Goal: Task Accomplishment & Management: Complete application form

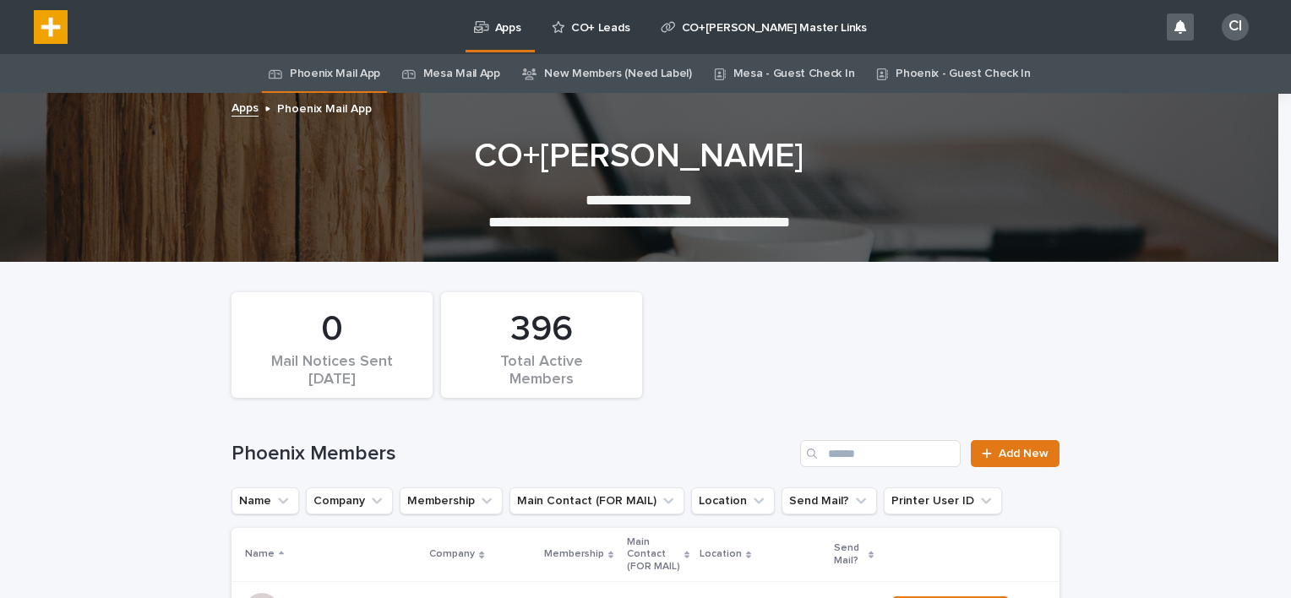
click at [589, 24] on p "CO+ Leads" at bounding box center [600, 17] width 58 height 35
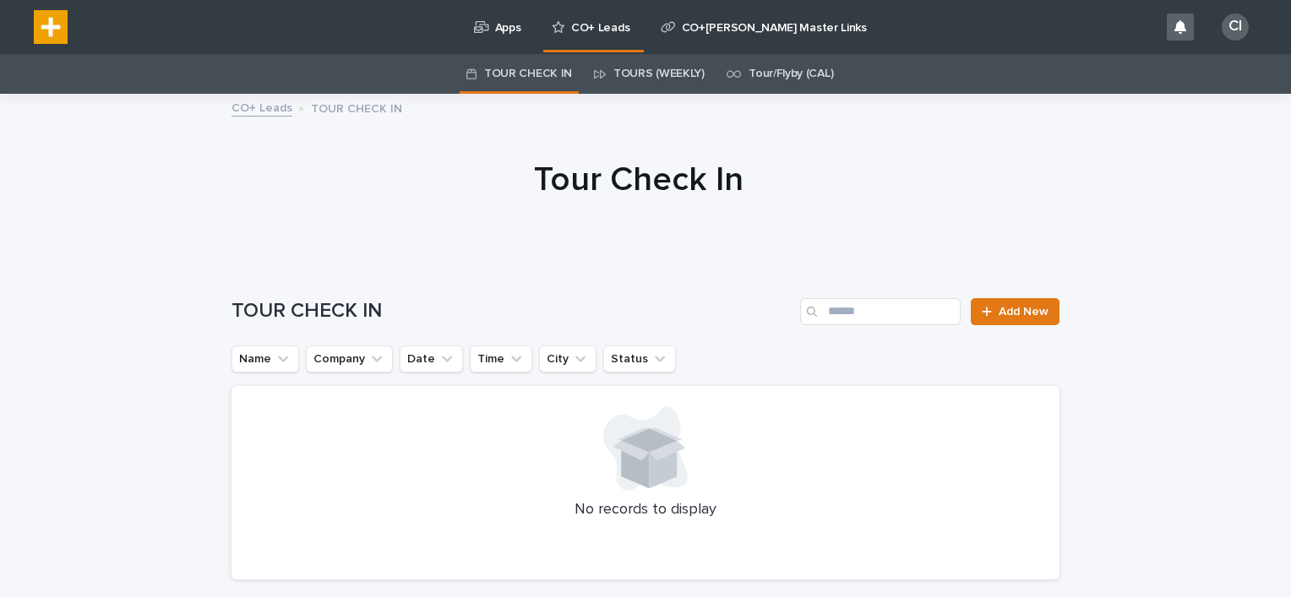
scroll to position [77, 0]
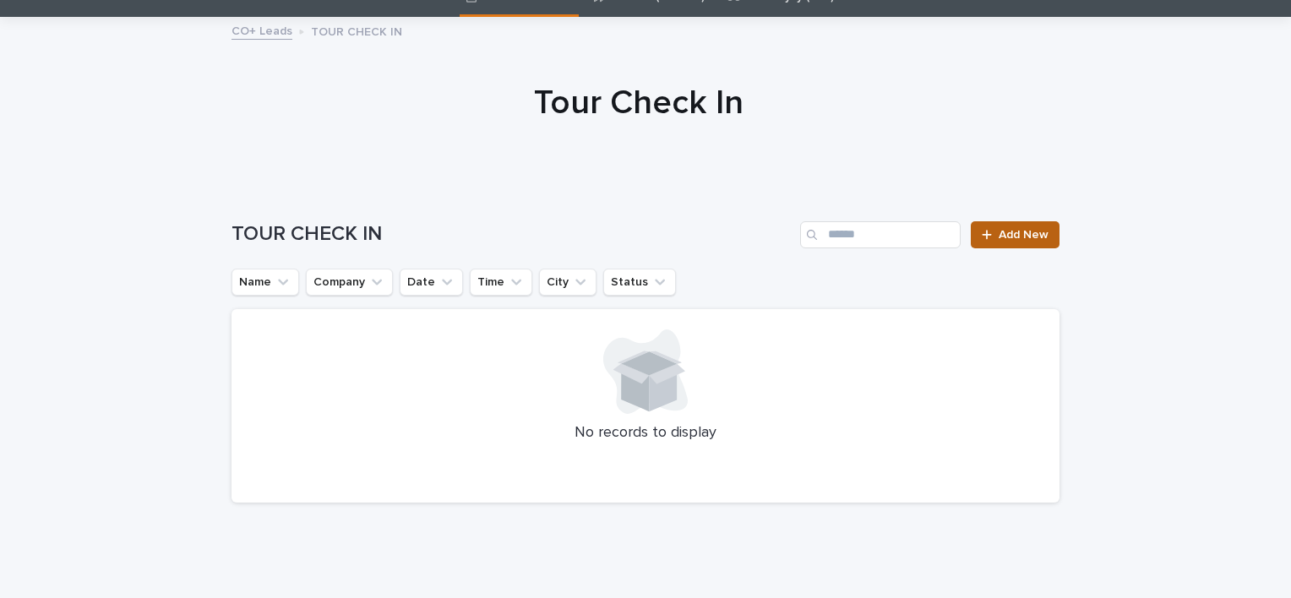
click at [1031, 231] on span "Add New" at bounding box center [1023, 235] width 50 height 12
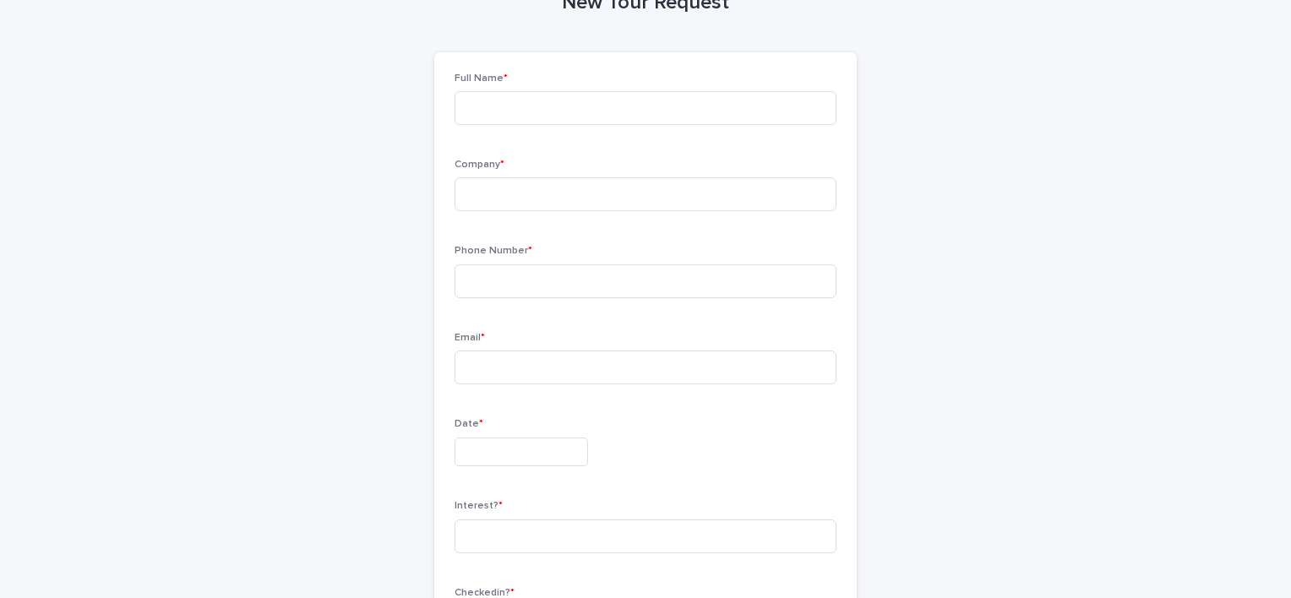
scroll to position [135, 0]
click at [552, 125] on input at bounding box center [645, 112] width 382 height 34
type input "**********"
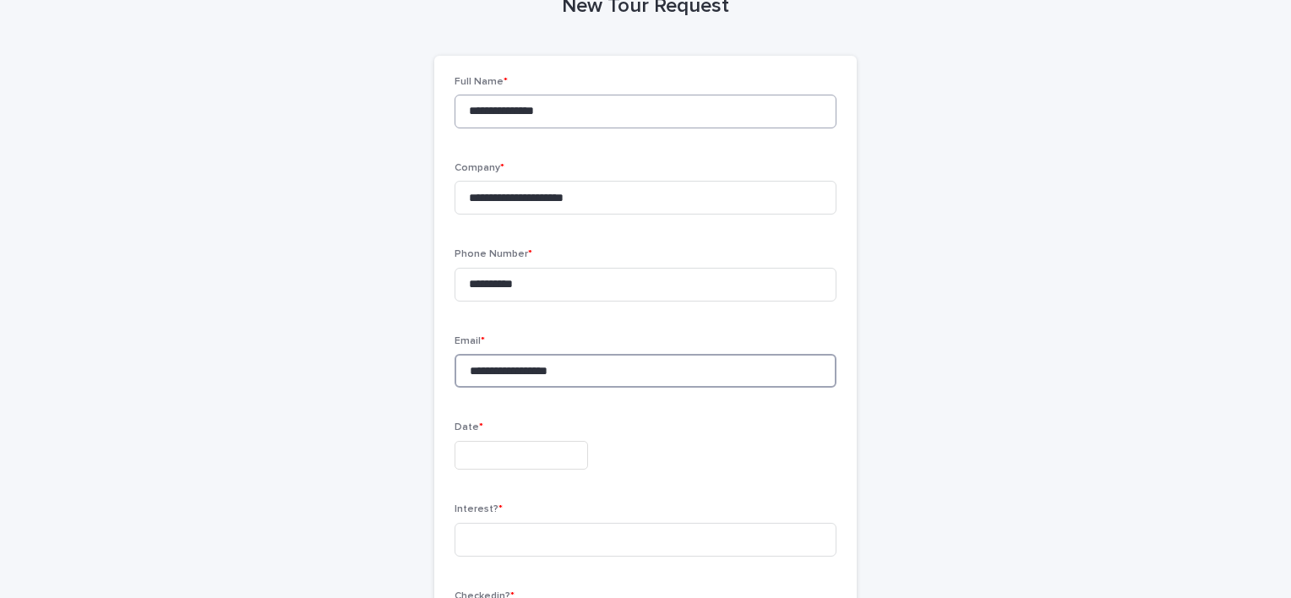
type input "**********"
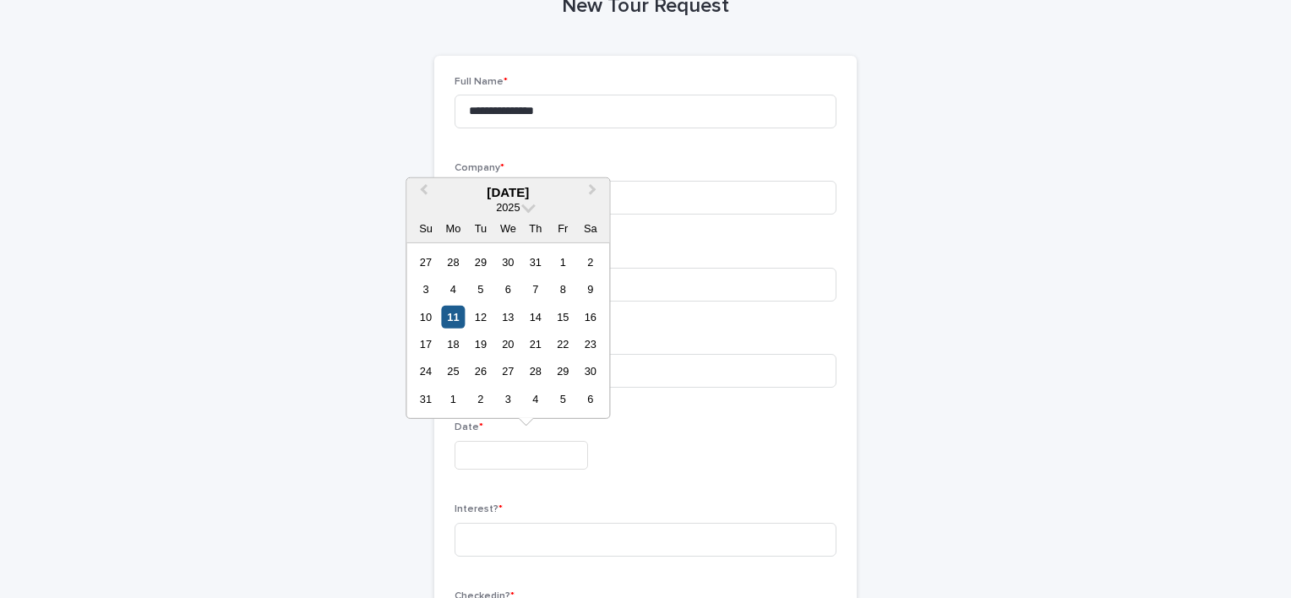
click at [451, 316] on div "11" at bounding box center [453, 316] width 23 height 23
type input "**********"
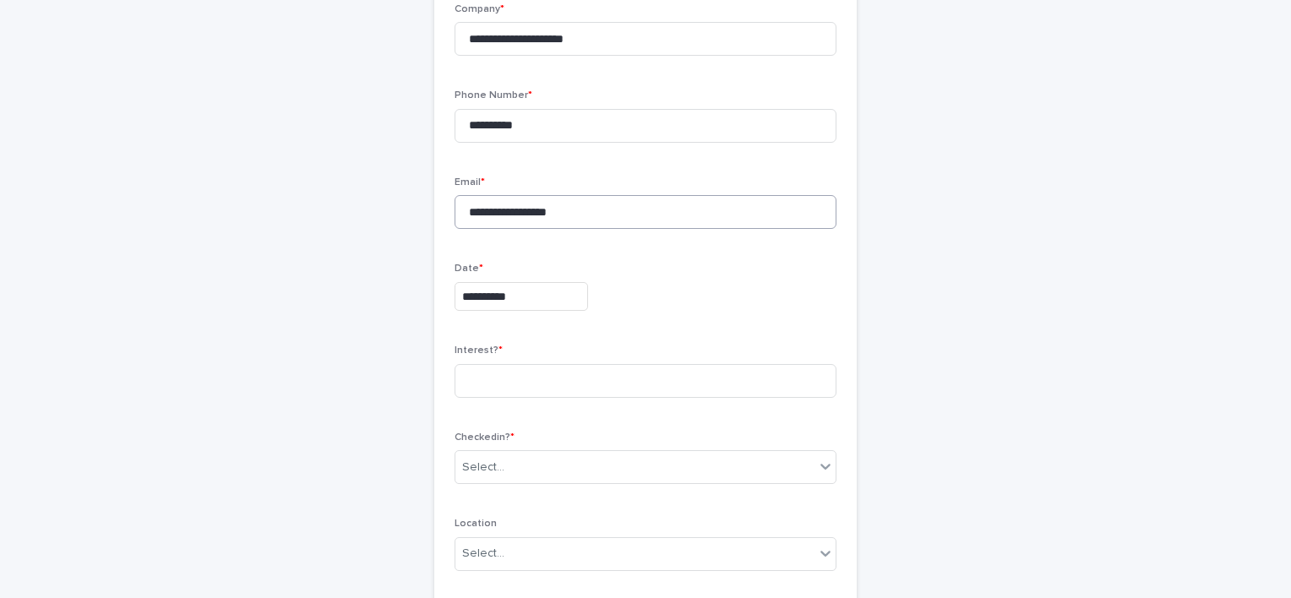
scroll to position [313, 0]
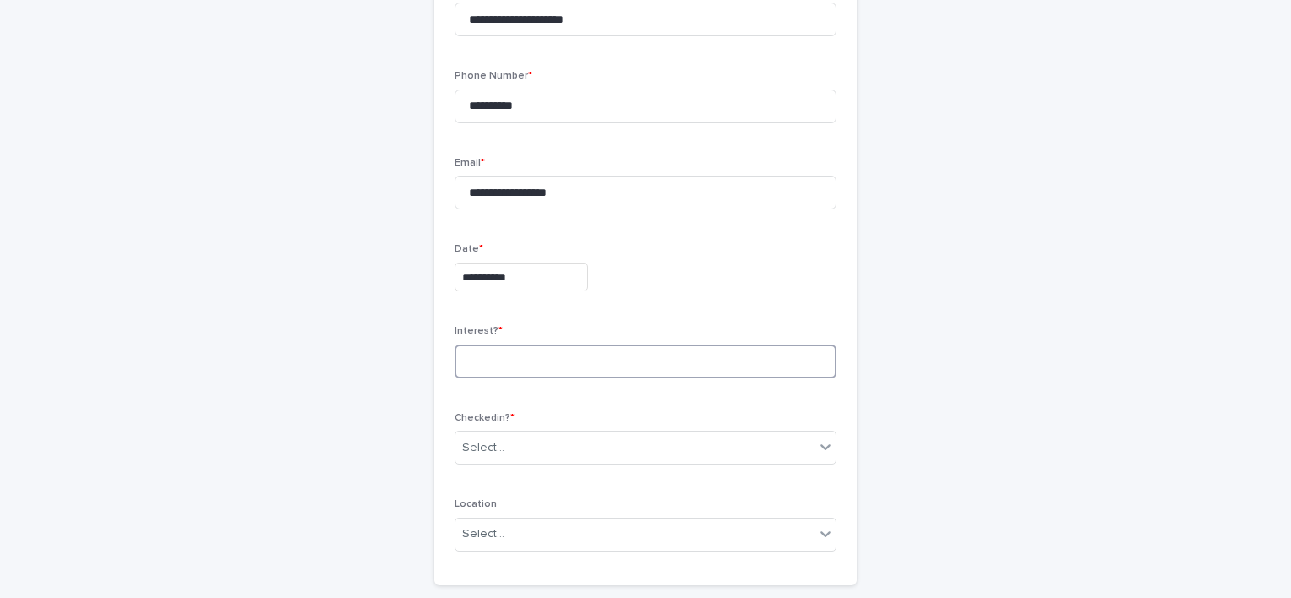
click at [595, 359] on input at bounding box center [645, 362] width 382 height 34
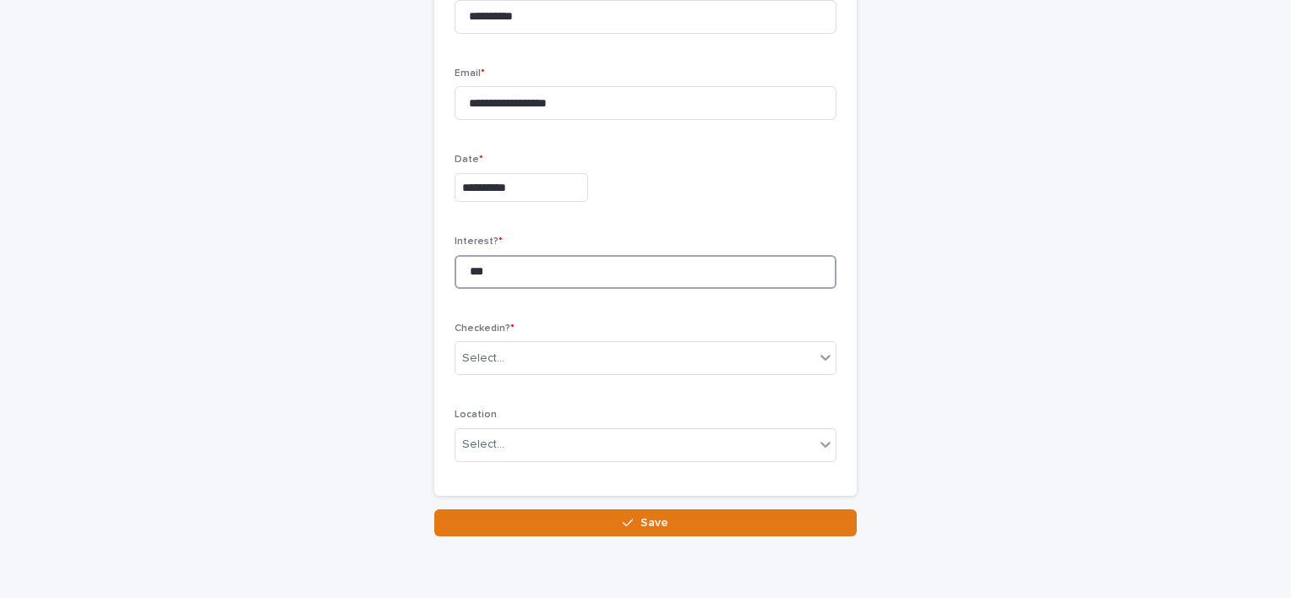
type input "***"
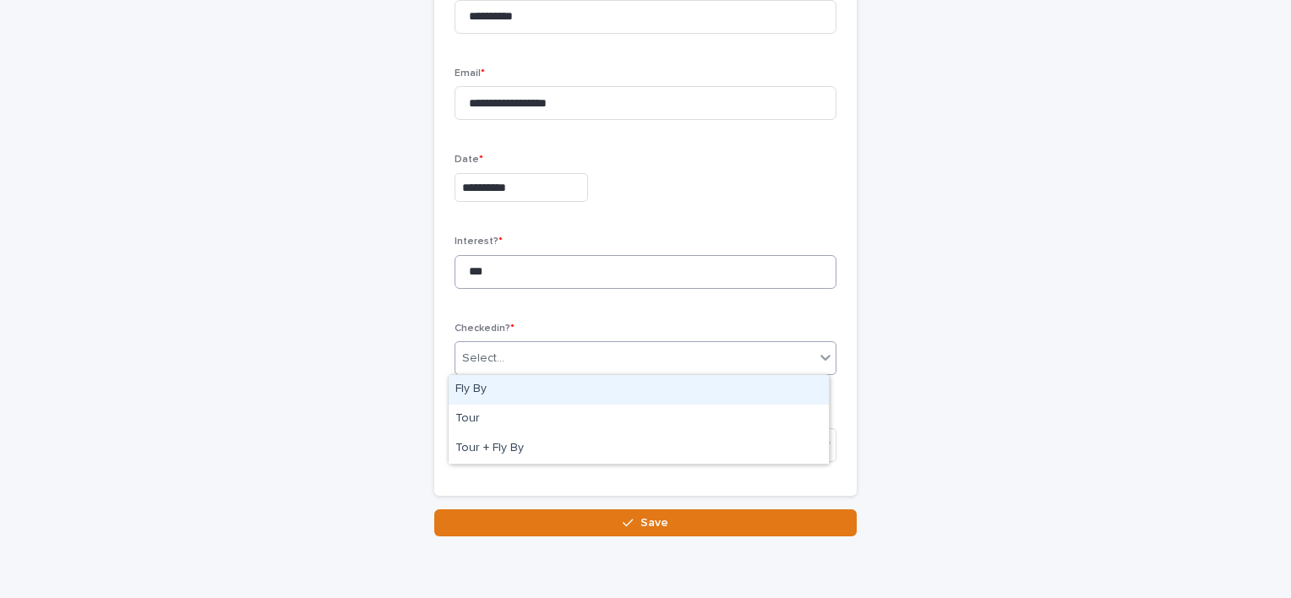
click at [595, 359] on div "Select..." at bounding box center [634, 359] width 359 height 28
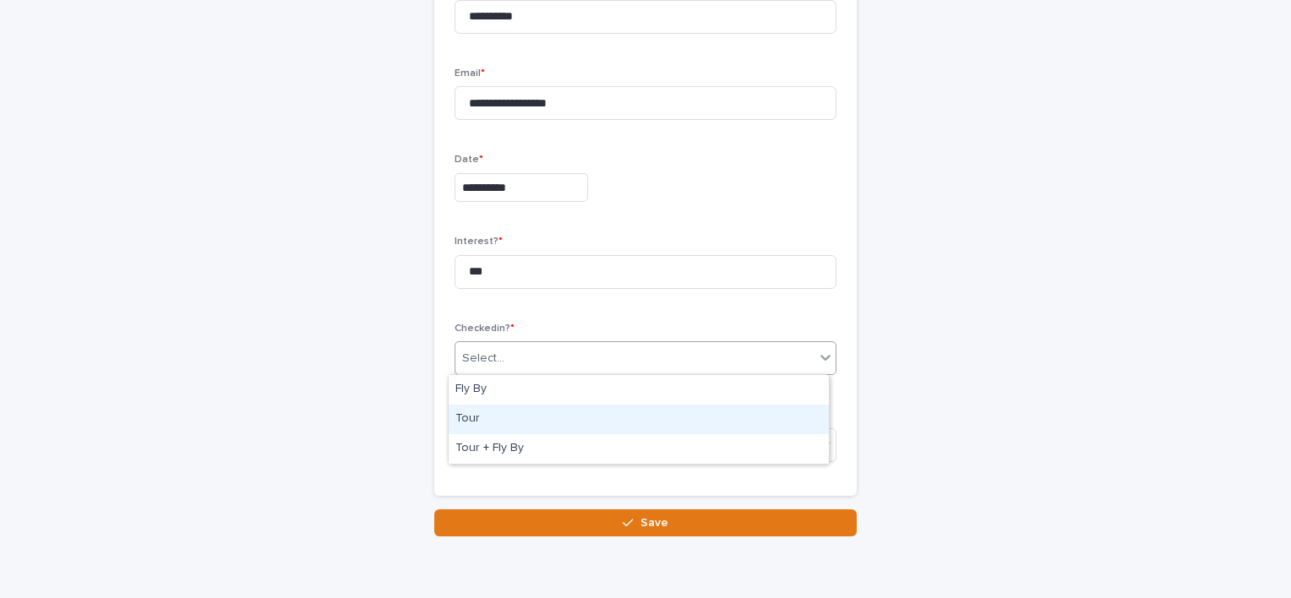
click at [570, 416] on div "Tour" at bounding box center [639, 420] width 380 height 30
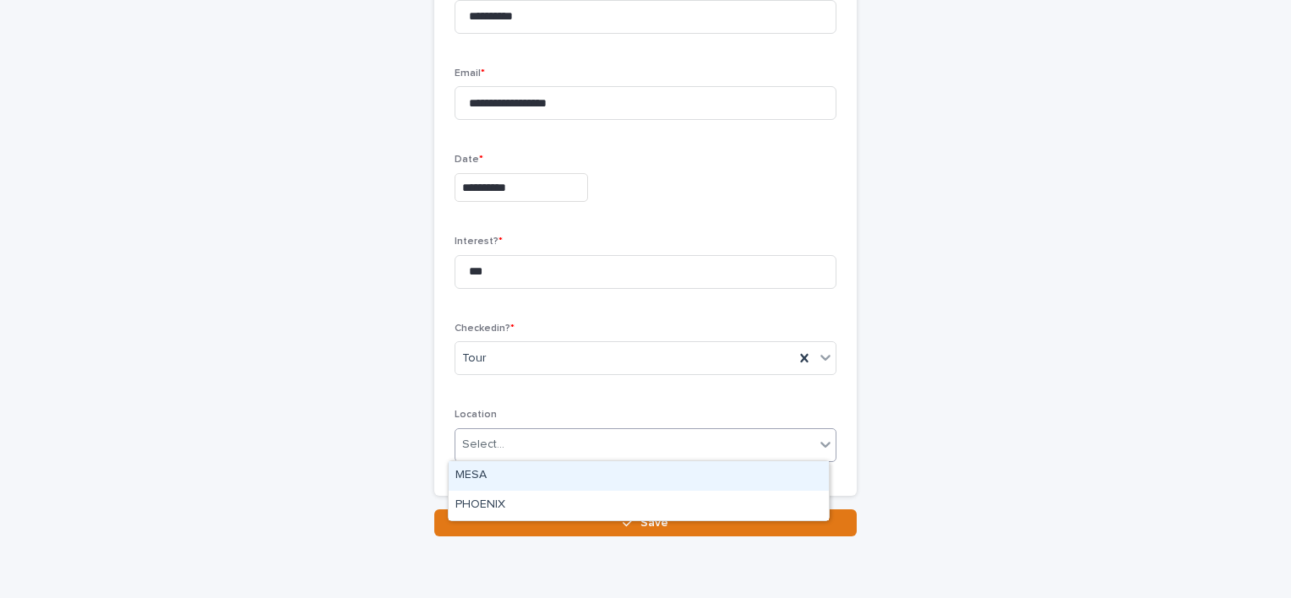
click at [651, 451] on div "Select..." at bounding box center [634, 445] width 359 height 28
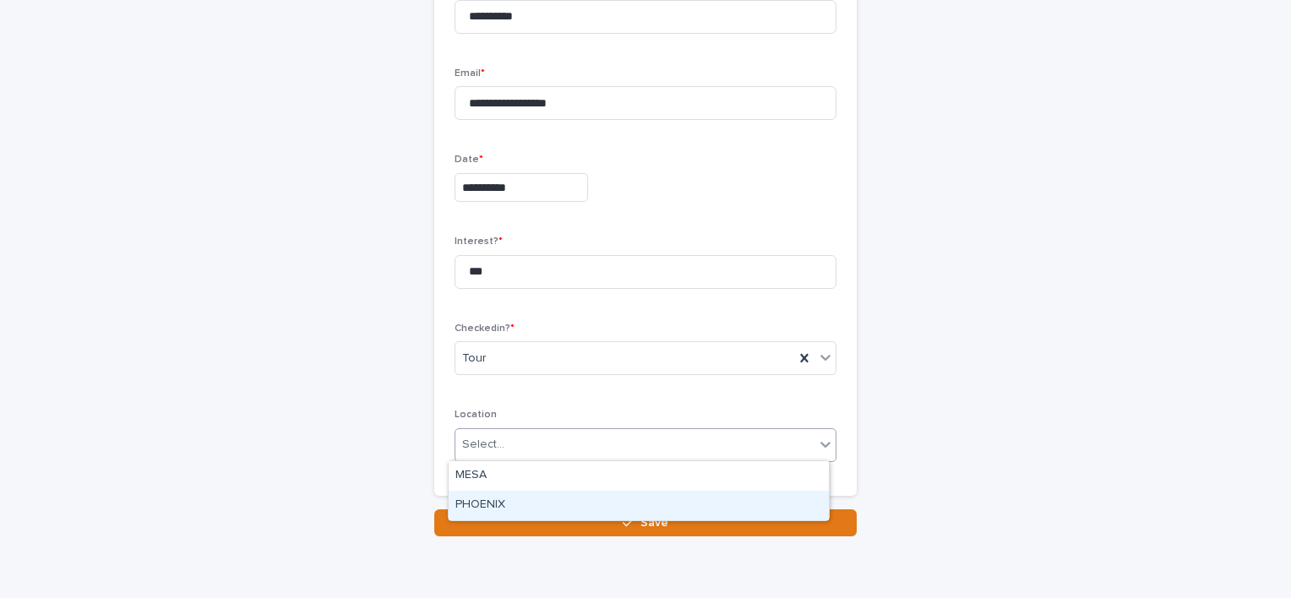
click at [636, 497] on div "PHOENIX" at bounding box center [639, 506] width 380 height 30
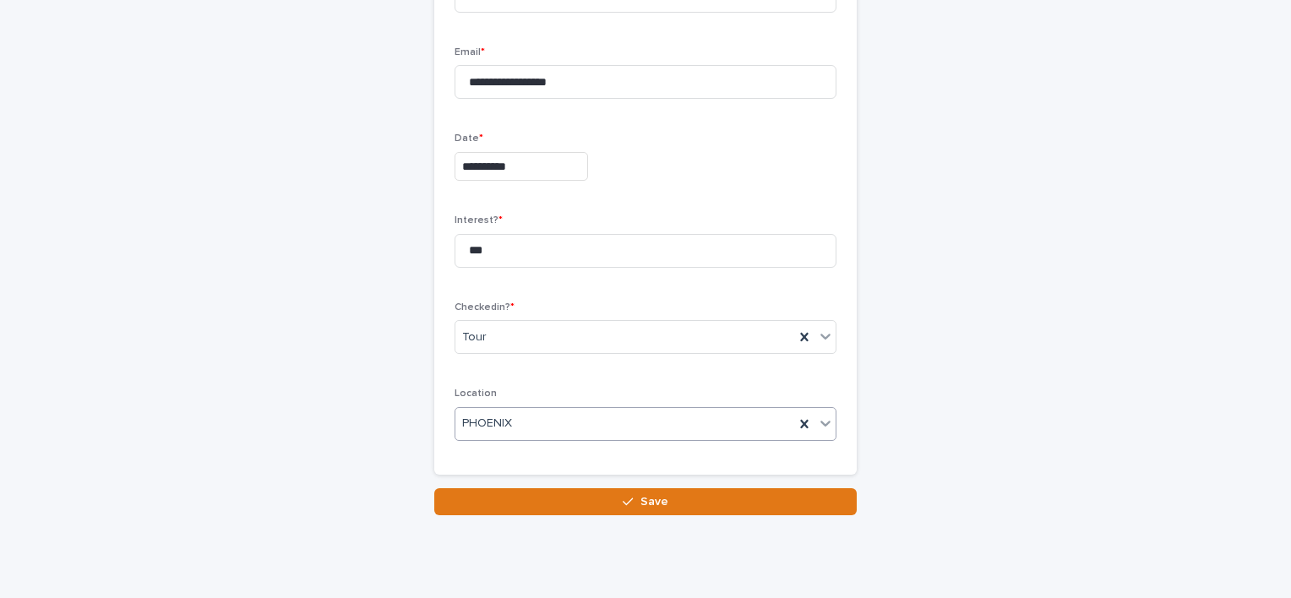
scroll to position [422, 0]
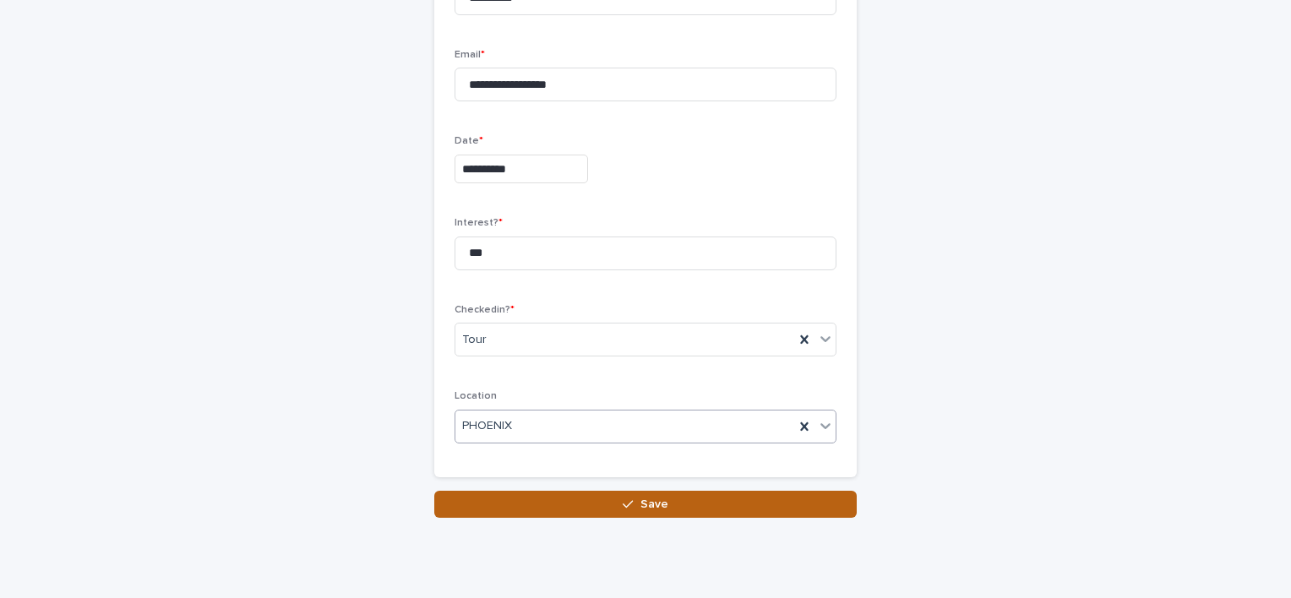
click at [752, 503] on button "Save" at bounding box center [645, 504] width 422 height 27
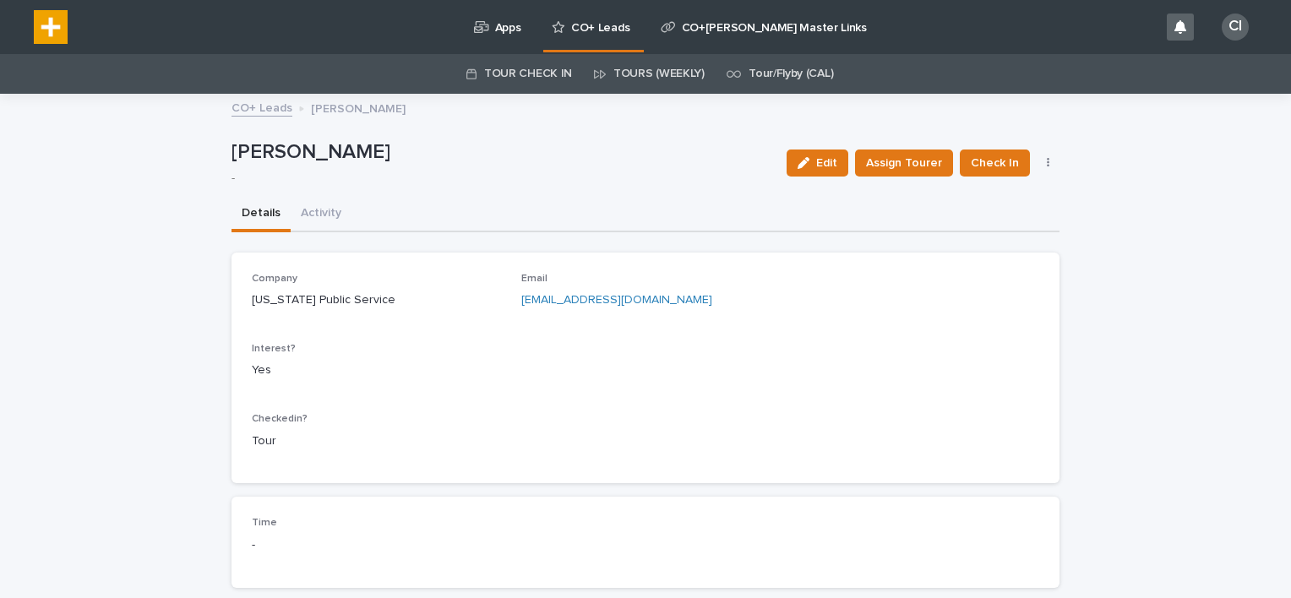
drag, startPoint x: 369, startPoint y: 152, endPoint x: 389, endPoint y: 179, distance: 33.3
click at [389, 179] on div "Halianna Piller -" at bounding box center [501, 163] width 541 height 46
click at [280, 162] on p "Halianna Piller" at bounding box center [501, 152] width 541 height 24
drag, startPoint x: 306, startPoint y: 156, endPoint x: 200, endPoint y: 144, distance: 106.2
click at [200, 144] on div "**********" at bounding box center [645, 390] width 1291 height 590
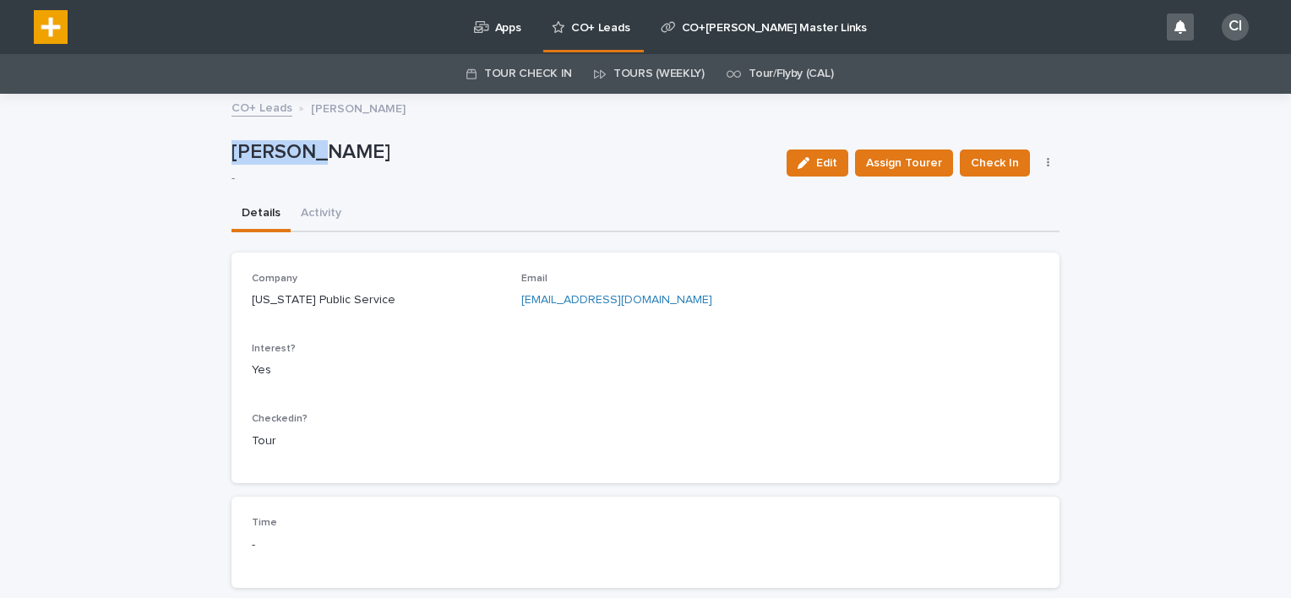
copy p "Halianna"
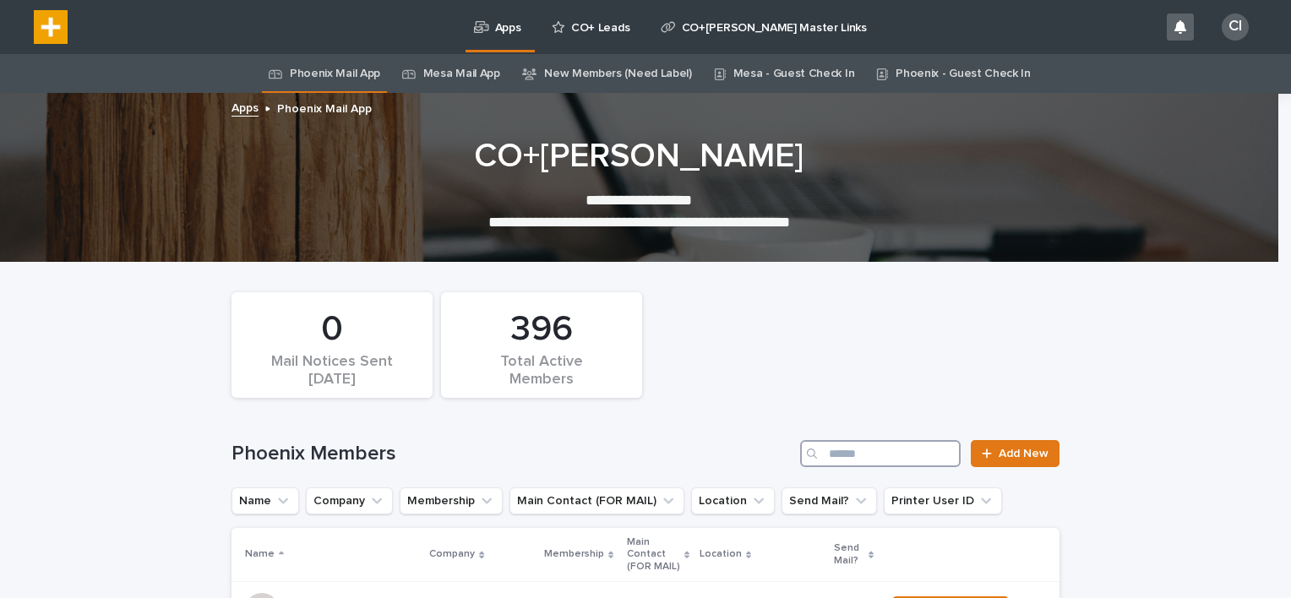
click at [855, 452] on input "Search" at bounding box center [880, 453] width 160 height 27
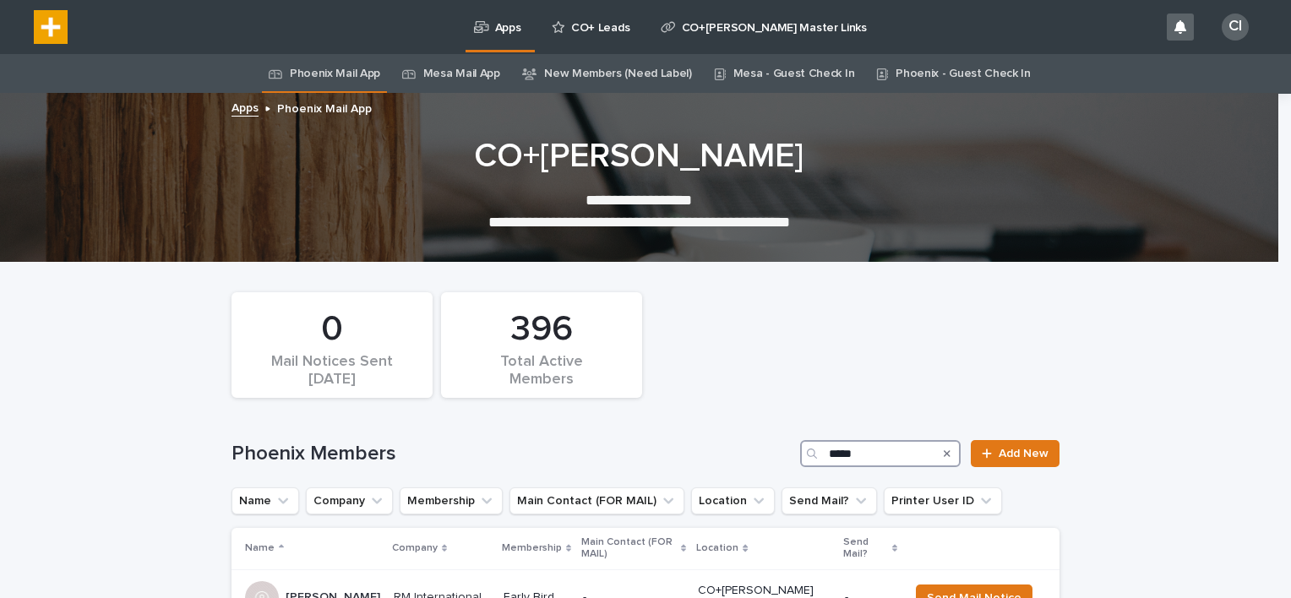
scroll to position [150, 0]
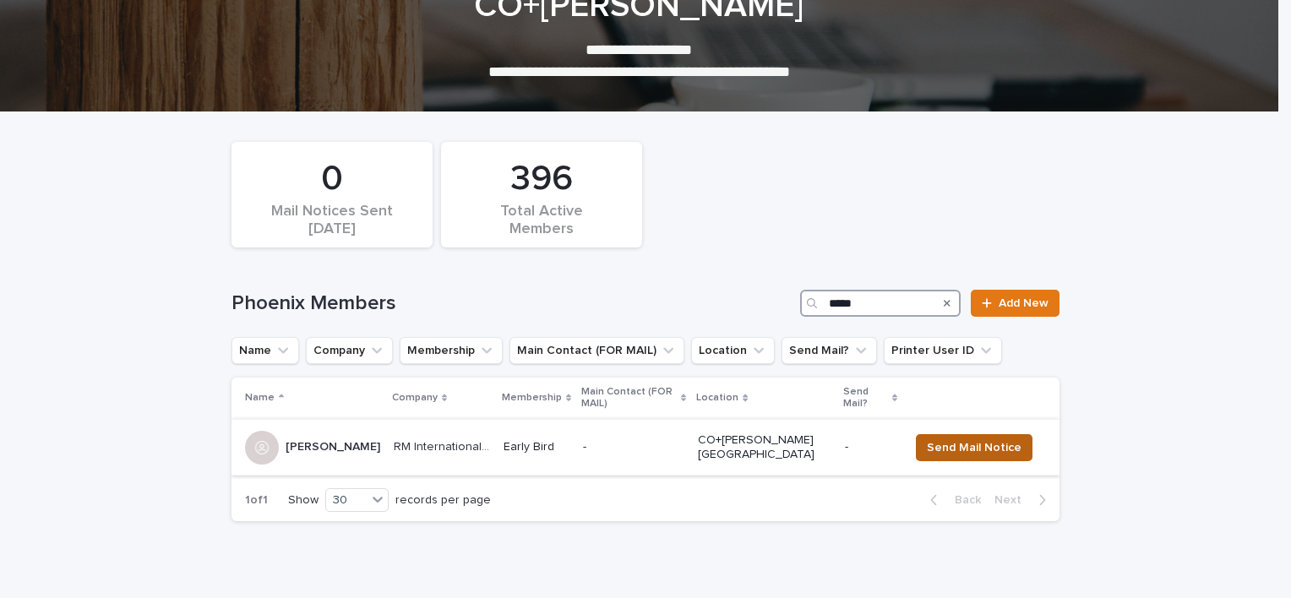
type input "*****"
click at [971, 434] on button "Send Mail Notice" at bounding box center [974, 447] width 117 height 27
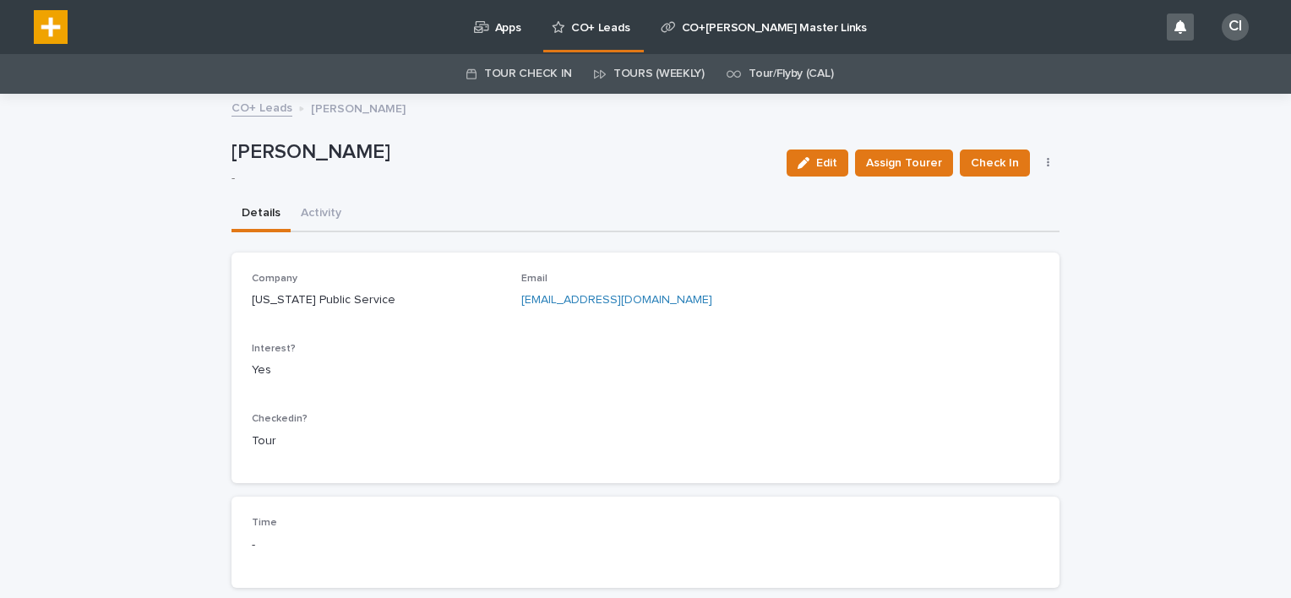
click at [644, 303] on p "[EMAIL_ADDRESS][DOMAIN_NAME]" at bounding box center [645, 300] width 249 height 18
drag, startPoint x: 644, startPoint y: 303, endPoint x: 509, endPoint y: 301, distance: 135.2
click at [509, 301] on div "Company Arizona Public Service Email hrpiller@gmail.com Interest? Yes Checkedin…" at bounding box center [645, 368] width 787 height 191
copy link "hrpiller@gmail.com"
